Goal: Find specific page/section

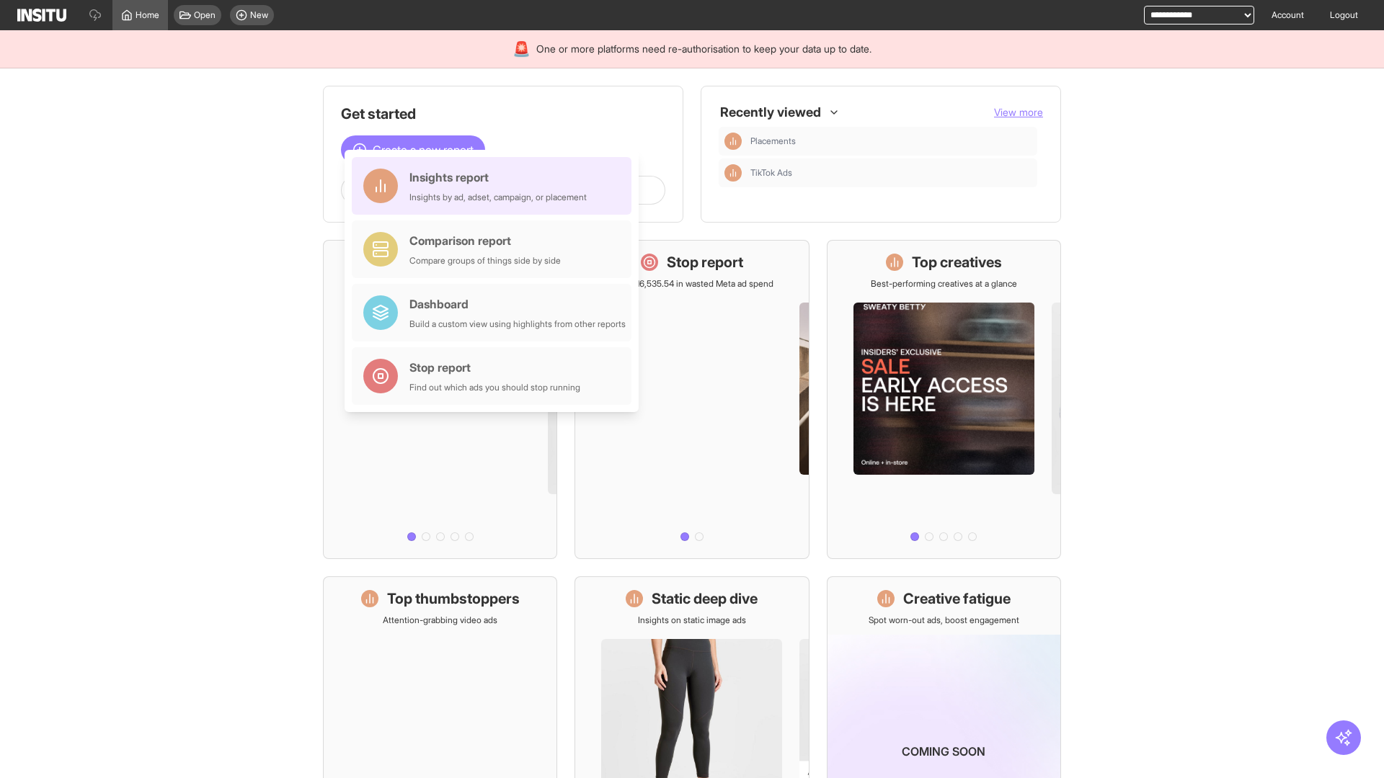
click at [495, 186] on div "Insights report Insights by ad, adset, campaign, or placement" at bounding box center [497, 186] width 177 height 35
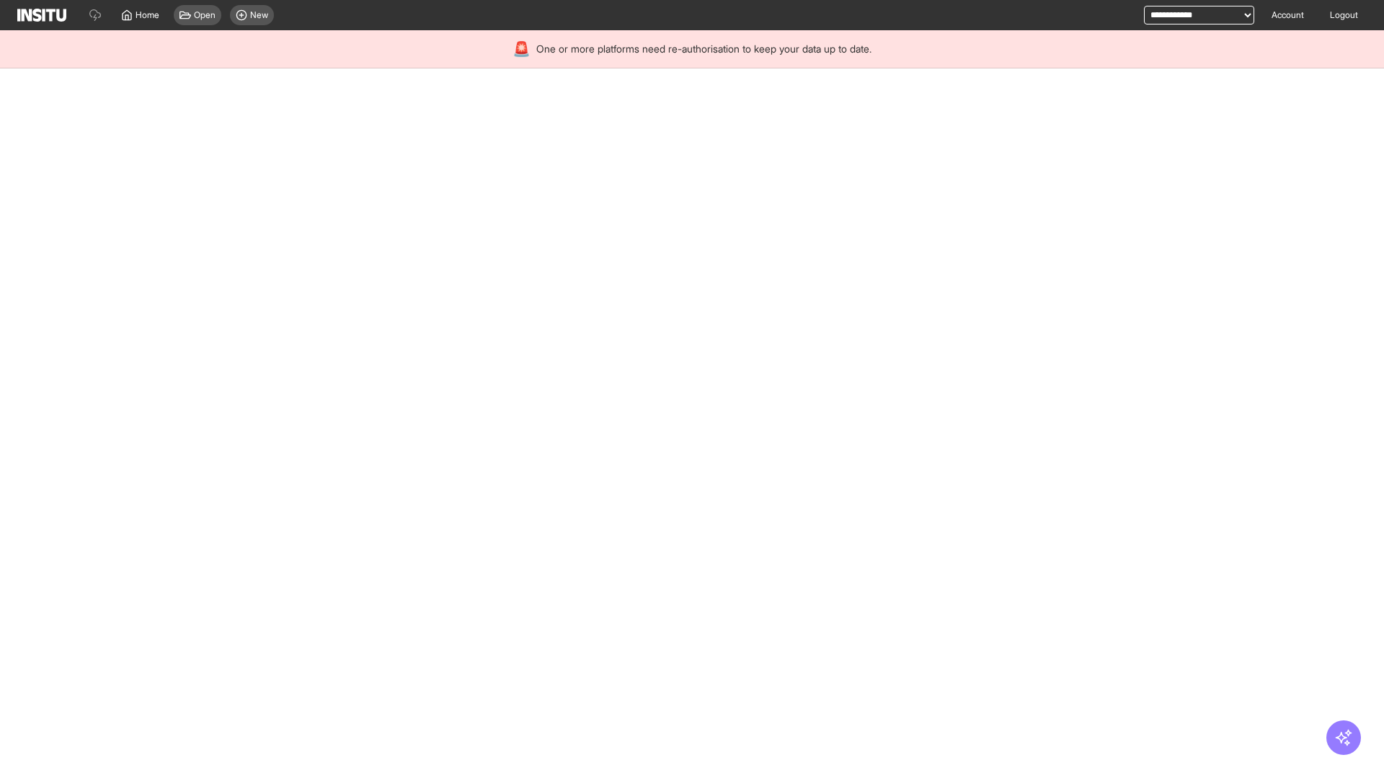
select select "**"
